Goal: Task Accomplishment & Management: Use online tool/utility

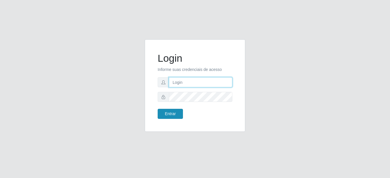
type input "mariabemais@B8"
click at [164, 112] on button "Entrar" at bounding box center [170, 114] width 25 height 10
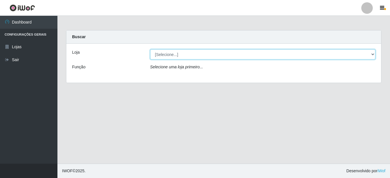
click at [372, 56] on select "[Selecione...] Bemais Supermercados - B8 [PERSON_NAME]" at bounding box center [262, 54] width 225 height 10
select select "413"
click at [150, 49] on select "[Selecione...] Bemais Supermercados - B8 [PERSON_NAME]" at bounding box center [262, 54] width 225 height 10
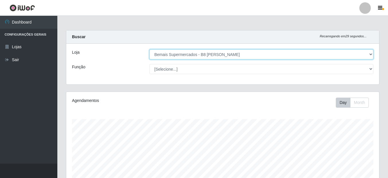
scroll to position [119, 313]
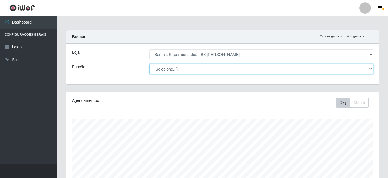
click at [372, 69] on select "[Selecione...] Auxiliar de Estacionamento Auxiliar de Estacionamento + Auxiliar…" at bounding box center [261, 69] width 224 height 10
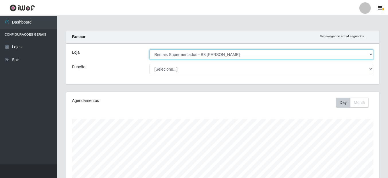
click at [340, 55] on select "[Selecione...] Bemais Supermercados - B8 [PERSON_NAME]" at bounding box center [261, 54] width 224 height 10
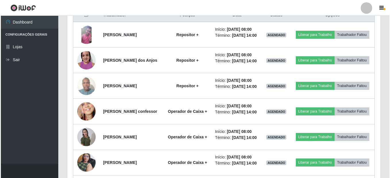
scroll to position [258, 0]
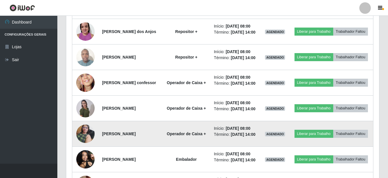
click at [82, 146] on img at bounding box center [85, 133] width 18 height 24
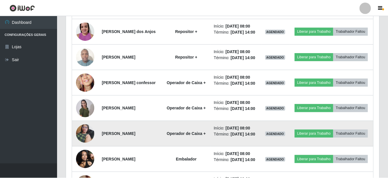
scroll to position [119, 310]
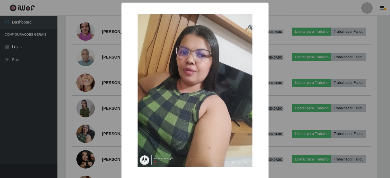
click at [89, 98] on div "× OK Cancel" at bounding box center [195, 89] width 390 height 178
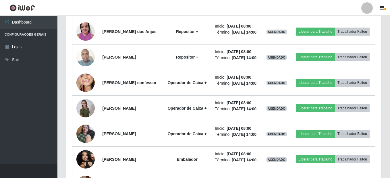
scroll to position [119, 313]
click at [89, 98] on img at bounding box center [85, 83] width 18 height 40
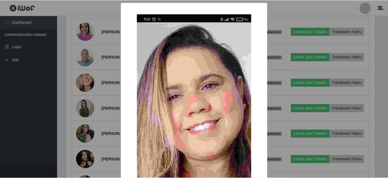
scroll to position [119, 310]
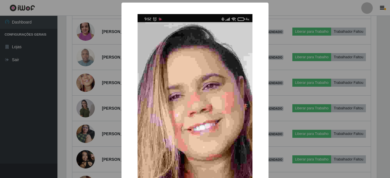
click at [89, 155] on div "× OK Cancel" at bounding box center [195, 89] width 390 height 178
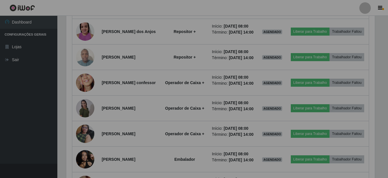
scroll to position [119, 313]
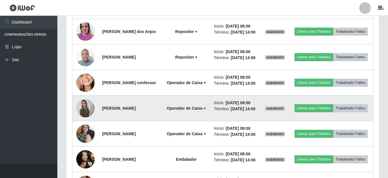
click at [81, 118] on img at bounding box center [85, 108] width 18 height 19
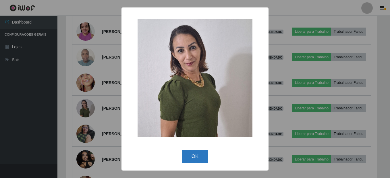
click at [201, 156] on button "OK" at bounding box center [195, 156] width 27 height 13
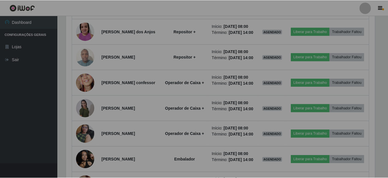
scroll to position [119, 313]
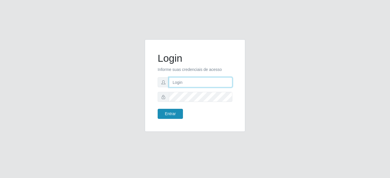
type input "mariabemais@B8"
click at [166, 52] on button "Entrar" at bounding box center [170, 114] width 25 height 10
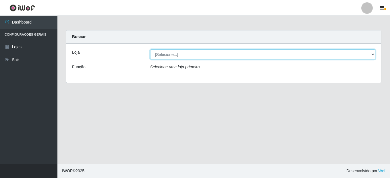
click at [263, 52] on select "[Selecione...] Bemais Supermercados - B8 [PERSON_NAME]" at bounding box center [262, 54] width 225 height 10
select select "413"
click at [150, 49] on select "[Selecione...] Bemais Supermercados - B8 [PERSON_NAME]" at bounding box center [262, 54] width 225 height 10
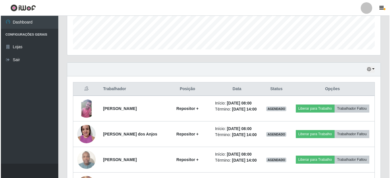
scroll to position [311, 0]
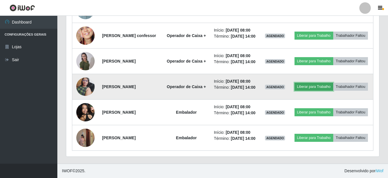
click at [263, 52] on button "Liberar para Trabalho" at bounding box center [314, 87] width 39 height 8
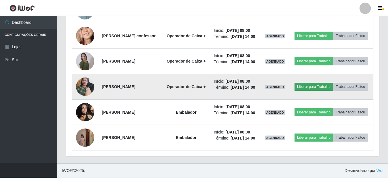
scroll to position [119, 310]
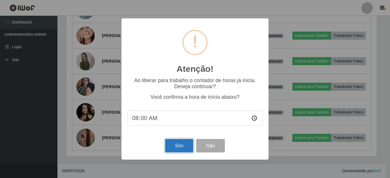
click at [176, 52] on button "Sim" at bounding box center [179, 145] width 28 height 13
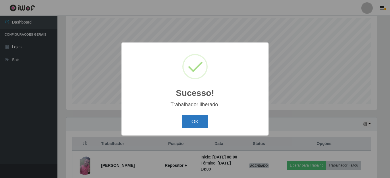
click at [199, 52] on button "OK" at bounding box center [195, 121] width 27 height 13
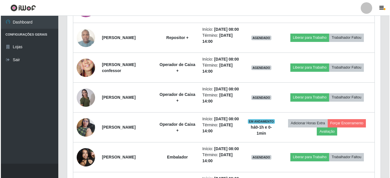
scroll to position [292, 0]
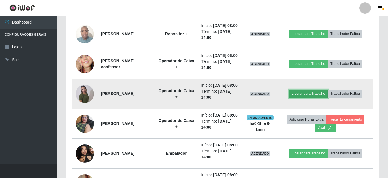
click at [263, 52] on button "Liberar para Trabalho" at bounding box center [308, 94] width 39 height 8
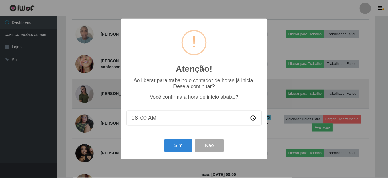
scroll to position [119, 310]
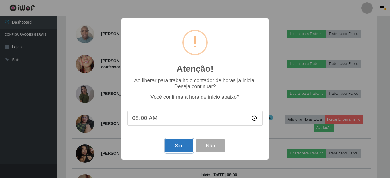
click at [179, 52] on button "Sim" at bounding box center [179, 145] width 28 height 13
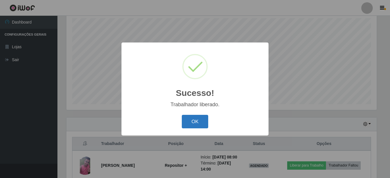
click at [192, 52] on button "OK" at bounding box center [195, 121] width 27 height 13
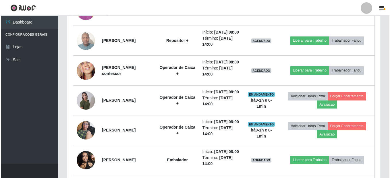
scroll to position [285, 0]
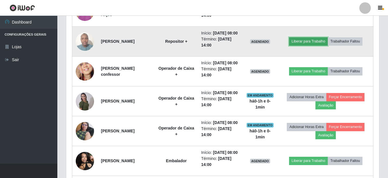
click at [263, 45] on button "Liberar para Trabalho" at bounding box center [308, 41] width 39 height 8
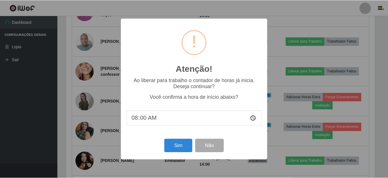
scroll to position [119, 310]
click at [172, 52] on button "Sim" at bounding box center [179, 145] width 28 height 13
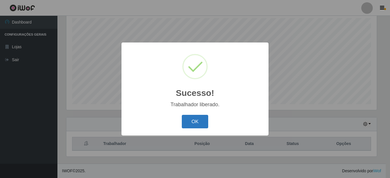
click at [195, 52] on button "OK" at bounding box center [195, 121] width 27 height 13
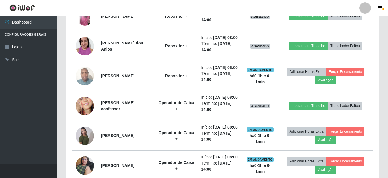
scroll to position [0, 0]
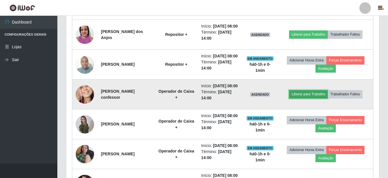
click at [263, 52] on button "Liberar para Trabalho" at bounding box center [308, 94] width 39 height 8
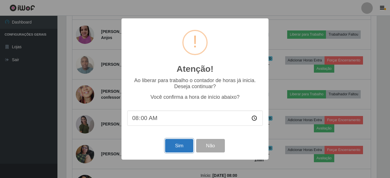
click at [181, 52] on button "Sim" at bounding box center [179, 145] width 28 height 13
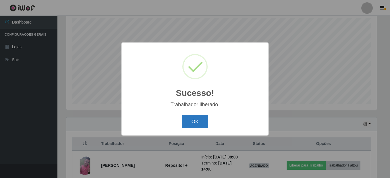
click at [185, 52] on button "OK" at bounding box center [195, 121] width 27 height 13
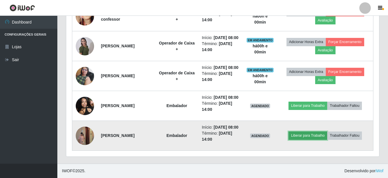
click at [263, 52] on button "Liberar para Trabalho" at bounding box center [308, 135] width 39 height 8
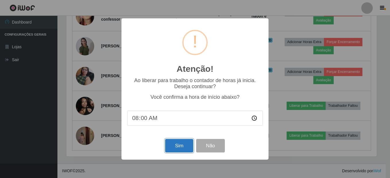
click at [185, 52] on button "Sim" at bounding box center [179, 145] width 28 height 13
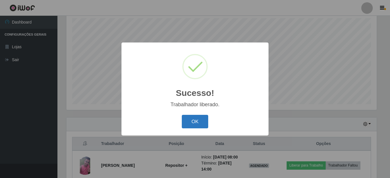
click at [197, 52] on button "OK" at bounding box center [195, 121] width 27 height 13
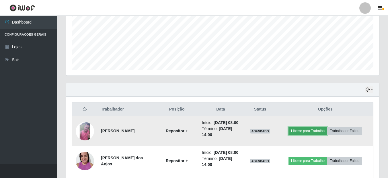
click at [263, 52] on button "Liberar para Trabalho" at bounding box center [308, 131] width 39 height 8
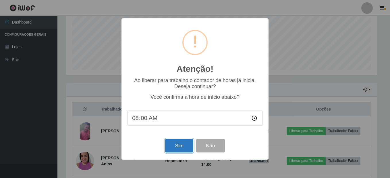
click at [181, 52] on button "Sim" at bounding box center [179, 145] width 28 height 13
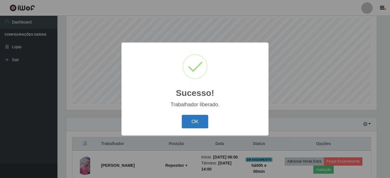
click at [187, 52] on button "OK" at bounding box center [195, 121] width 27 height 13
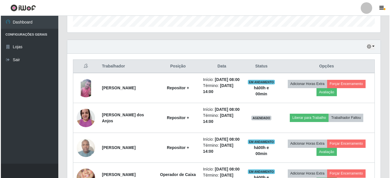
scroll to position [216, 0]
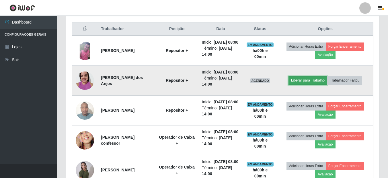
click at [263, 52] on button "Liberar para Trabalho" at bounding box center [308, 80] width 39 height 8
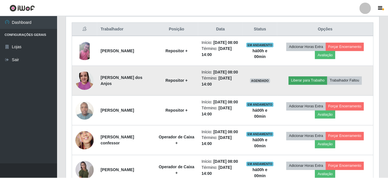
scroll to position [119, 310]
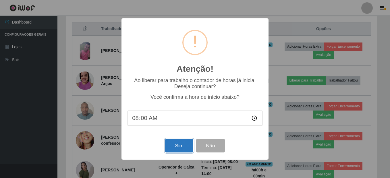
click at [174, 52] on button "Sim" at bounding box center [179, 145] width 28 height 13
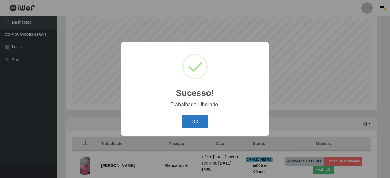
click at [194, 52] on button "OK" at bounding box center [195, 121] width 27 height 13
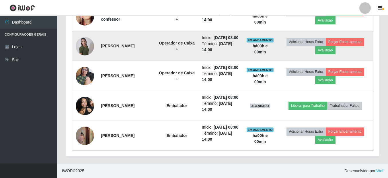
scroll to position [388, 0]
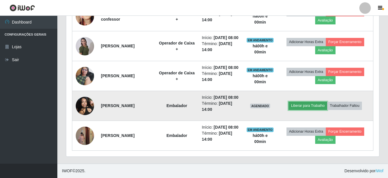
click at [263, 52] on button "Liberar para Trabalho" at bounding box center [308, 106] width 39 height 8
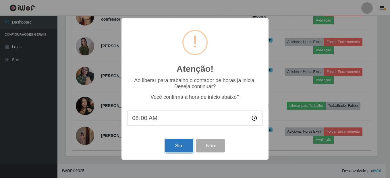
click at [176, 52] on button "Sim" at bounding box center [179, 145] width 28 height 13
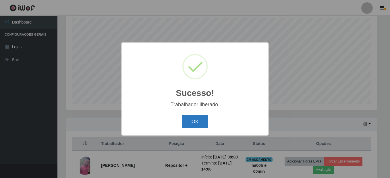
click at [193, 52] on button "OK" at bounding box center [195, 121] width 27 height 13
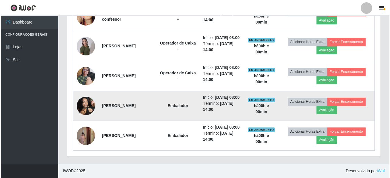
scroll to position [388, 0]
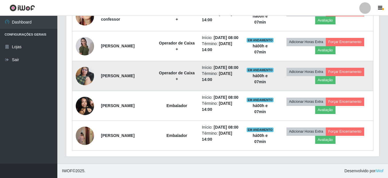
click at [86, 52] on img at bounding box center [85, 76] width 18 height 24
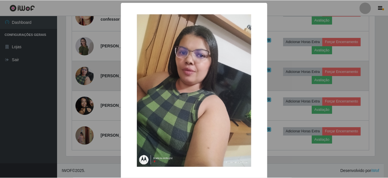
scroll to position [119, 310]
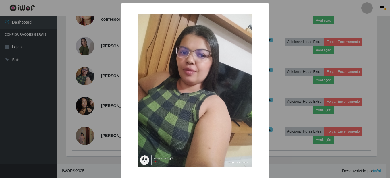
click at [106, 49] on div "× OK Cancel" at bounding box center [195, 89] width 390 height 178
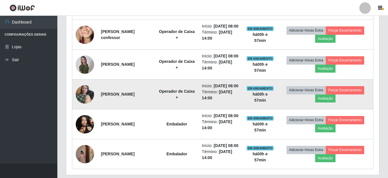
scroll to position [331, 0]
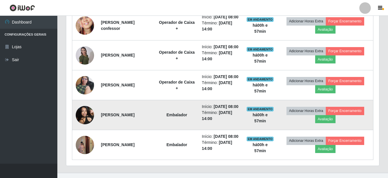
click at [84, 52] on img at bounding box center [85, 115] width 18 height 24
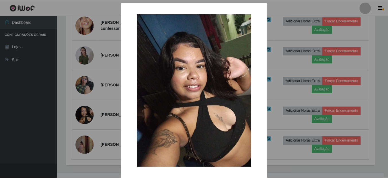
scroll to position [25, 0]
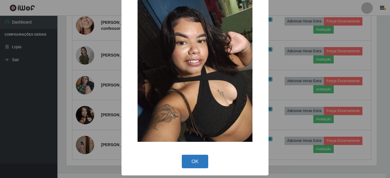
click at [184, 52] on button "OK" at bounding box center [195, 161] width 27 height 13
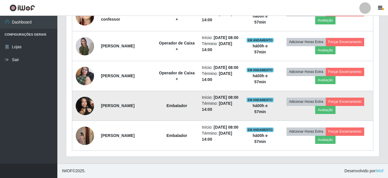
scroll to position [388, 0]
click at [81, 52] on img at bounding box center [85, 106] width 18 height 24
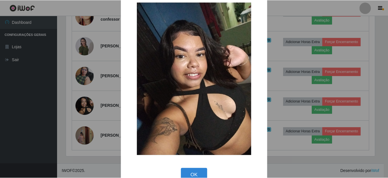
scroll to position [25, 0]
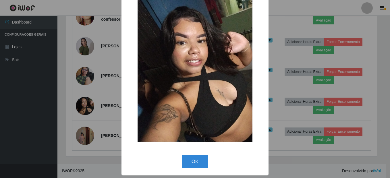
click at [187, 52] on button "OK" at bounding box center [195, 161] width 27 height 13
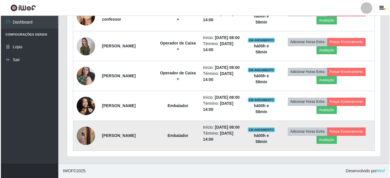
scroll to position [388, 0]
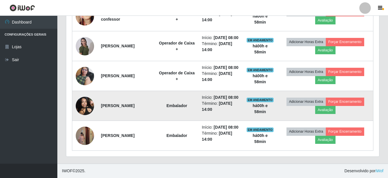
click at [86, 52] on img at bounding box center [85, 106] width 18 height 24
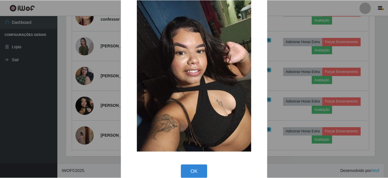
scroll to position [25, 0]
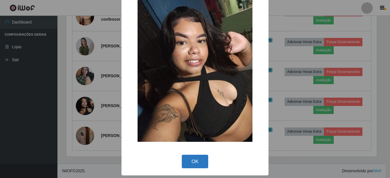
click at [187, 52] on button "OK" at bounding box center [195, 161] width 27 height 13
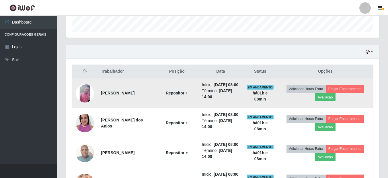
scroll to position [158, 0]
